Goal: Information Seeking & Learning: Learn about a topic

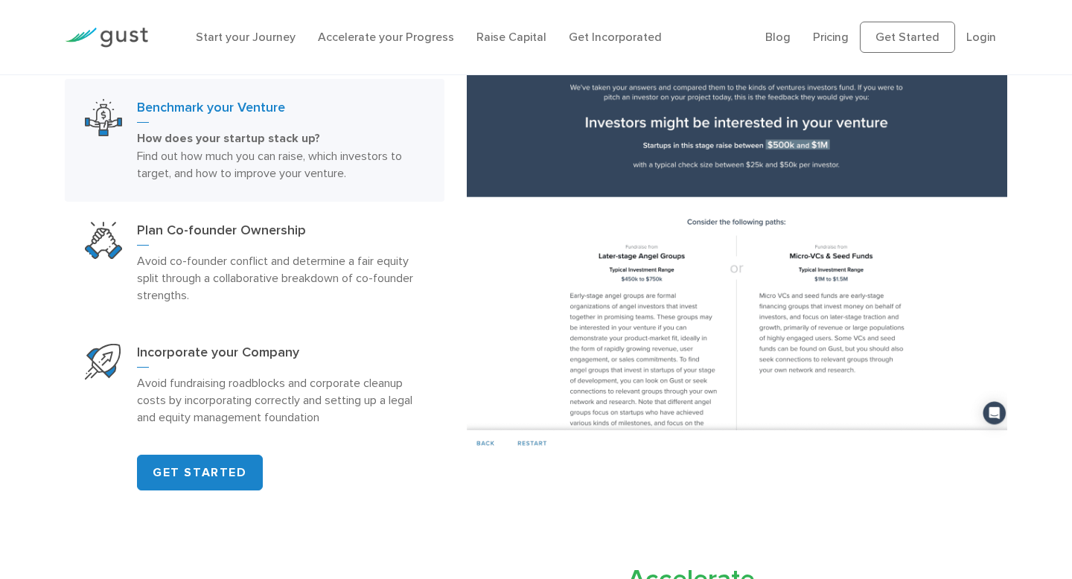
click at [832, 45] on li "Pricing" at bounding box center [831, 37] width 36 height 18
click at [832, 39] on link "Pricing" at bounding box center [831, 37] width 36 height 14
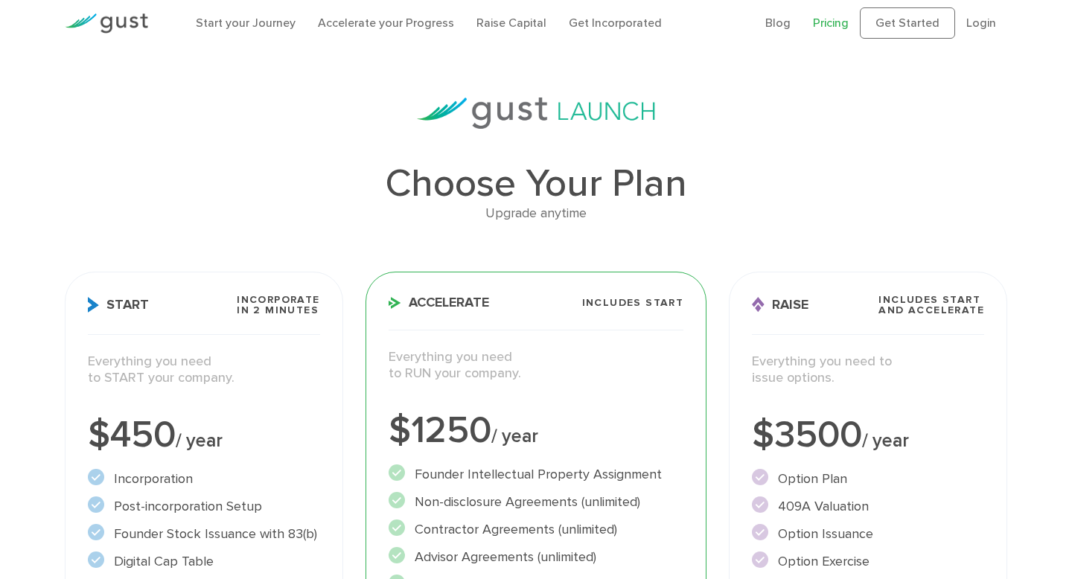
scroll to position [8, 0]
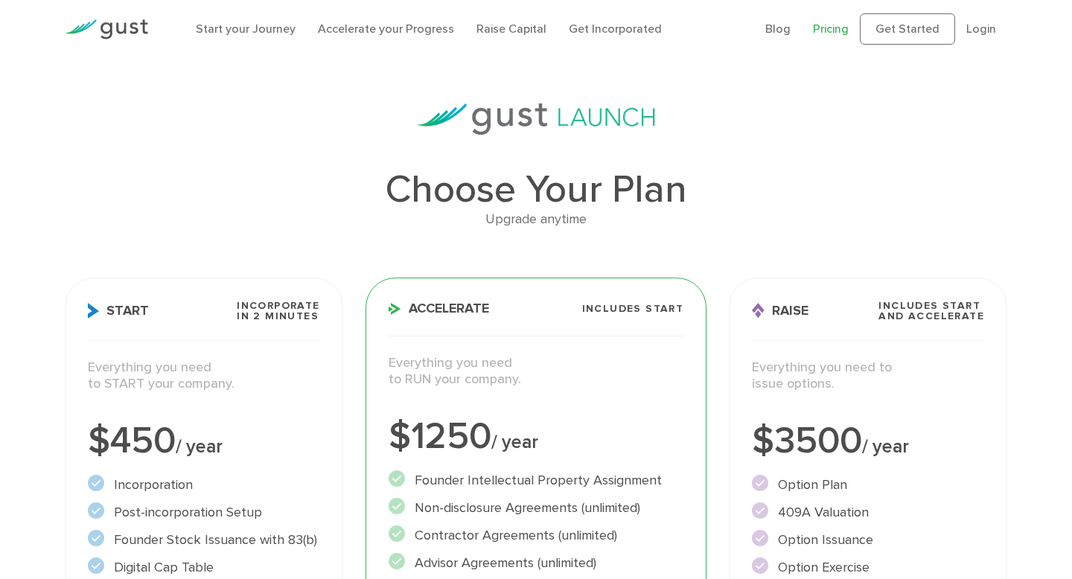
click at [685, 31] on ul "Start your Journey Accelerate your Progress Raise Capital Get Incorporated" at bounding box center [469, 29] width 547 height 18
